Goal: Navigation & Orientation: Find specific page/section

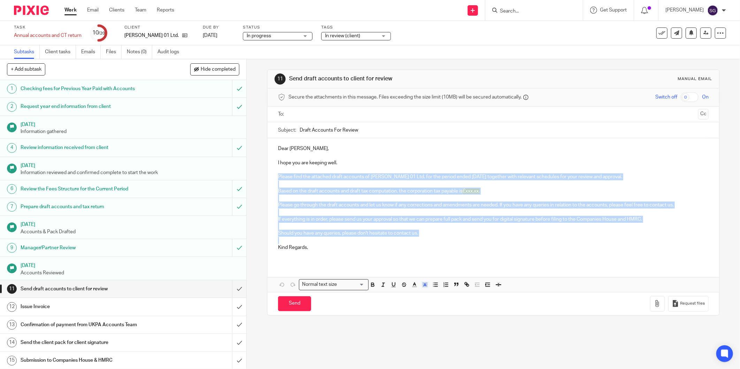
scroll to position [96, 0]
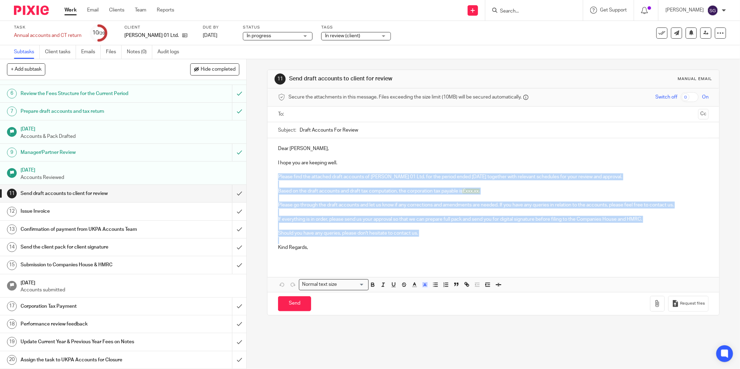
click at [20, 6] on img at bounding box center [31, 10] width 35 height 9
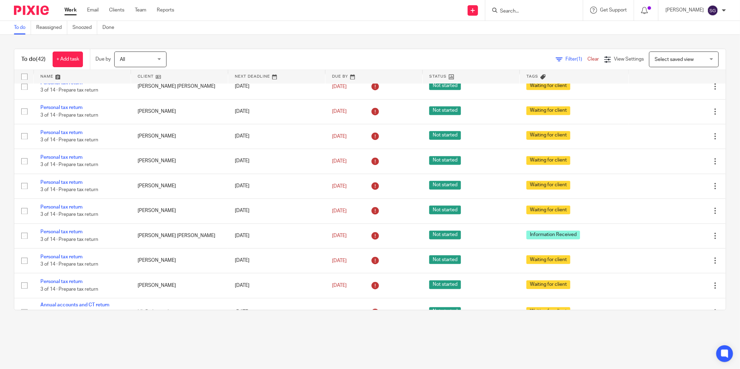
scroll to position [882, 0]
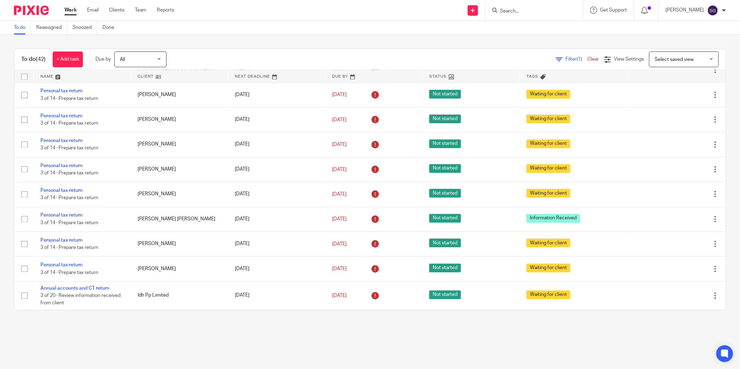
click at [44, 11] on img at bounding box center [31, 10] width 35 height 9
